Goal: Task Accomplishment & Management: Manage account settings

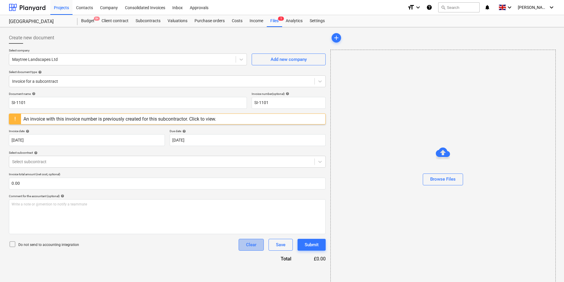
click at [245, 245] on button "Clear" at bounding box center [251, 245] width 25 height 12
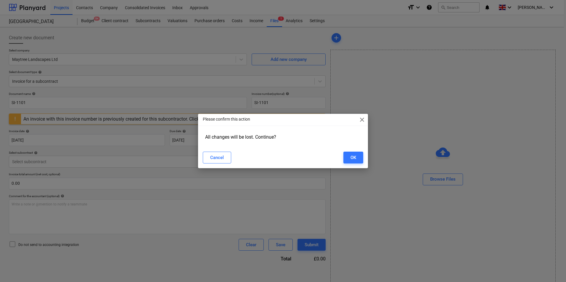
click at [342, 155] on div "Cancel OK" at bounding box center [283, 158] width 160 height 12
click at [351, 158] on div "OK" at bounding box center [354, 158] width 6 height 8
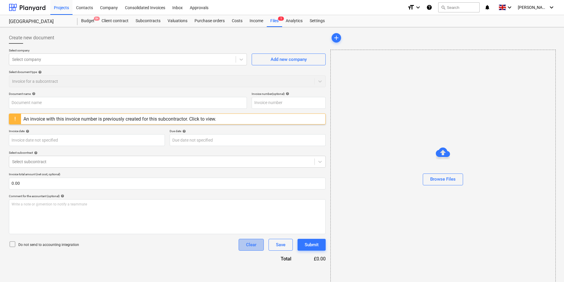
click at [251, 247] on div "Clear" at bounding box center [251, 245] width 10 height 8
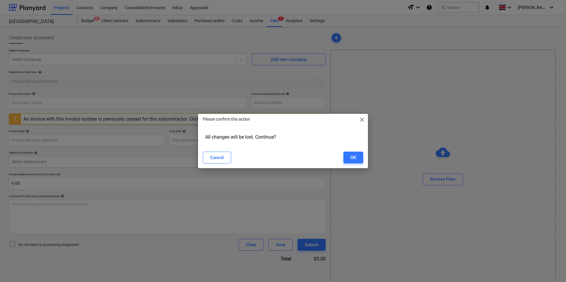
click at [364, 159] on div "Cancel OK" at bounding box center [283, 158] width 168 height 17
click at [360, 159] on button "OK" at bounding box center [353, 158] width 20 height 12
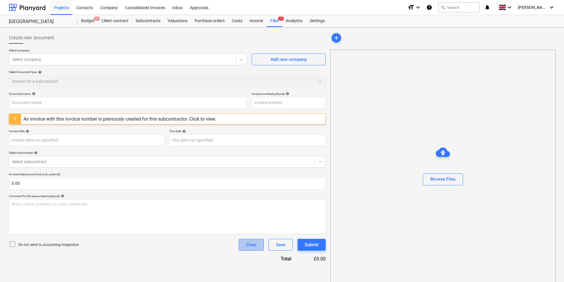
click at [253, 244] on div "Clear" at bounding box center [251, 245] width 10 height 8
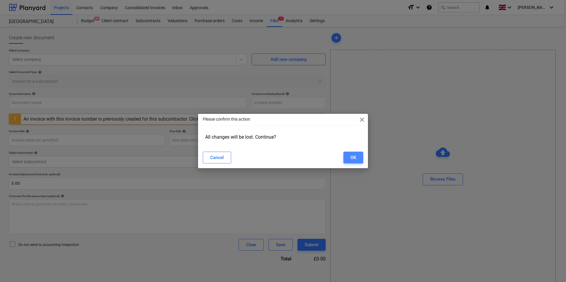
click at [357, 159] on button "OK" at bounding box center [353, 158] width 20 height 12
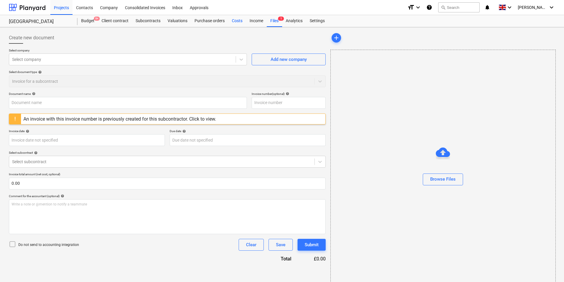
click at [230, 22] on div "Costs" at bounding box center [237, 21] width 18 height 12
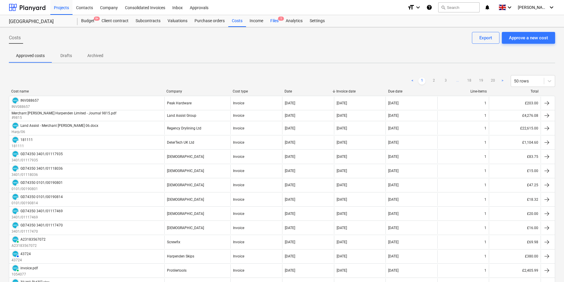
click at [275, 17] on div "Files 1" at bounding box center [274, 21] width 15 height 12
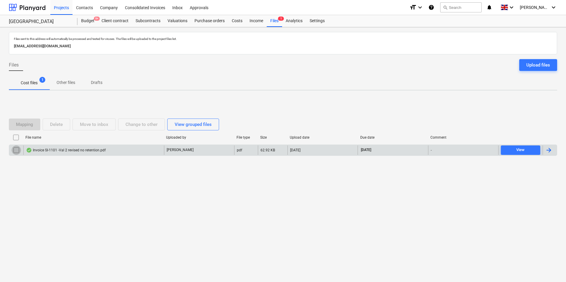
click at [17, 150] on input "checkbox" at bounding box center [16, 150] width 9 height 9
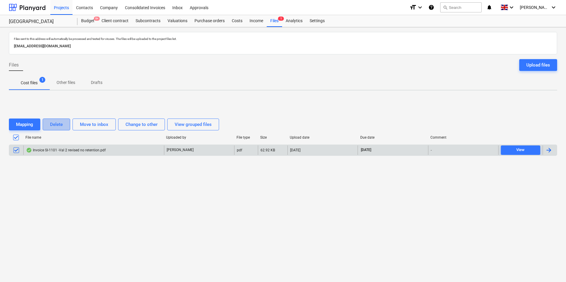
click at [56, 125] on div "Delete" at bounding box center [56, 125] width 13 height 8
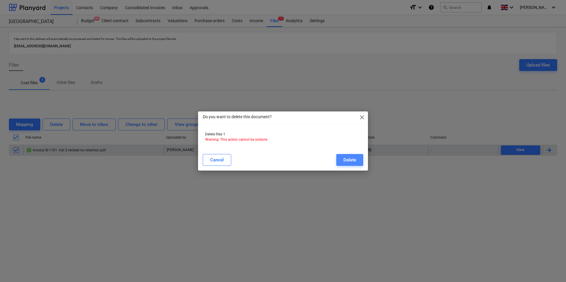
click at [360, 157] on button "Delete" at bounding box center [349, 160] width 27 height 12
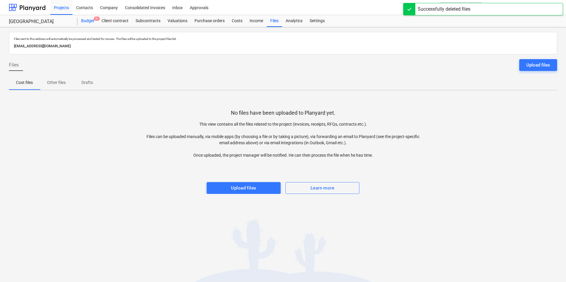
click at [87, 20] on div "Budget 9+" at bounding box center [88, 21] width 20 height 12
